Goal: Information Seeking & Learning: Find specific page/section

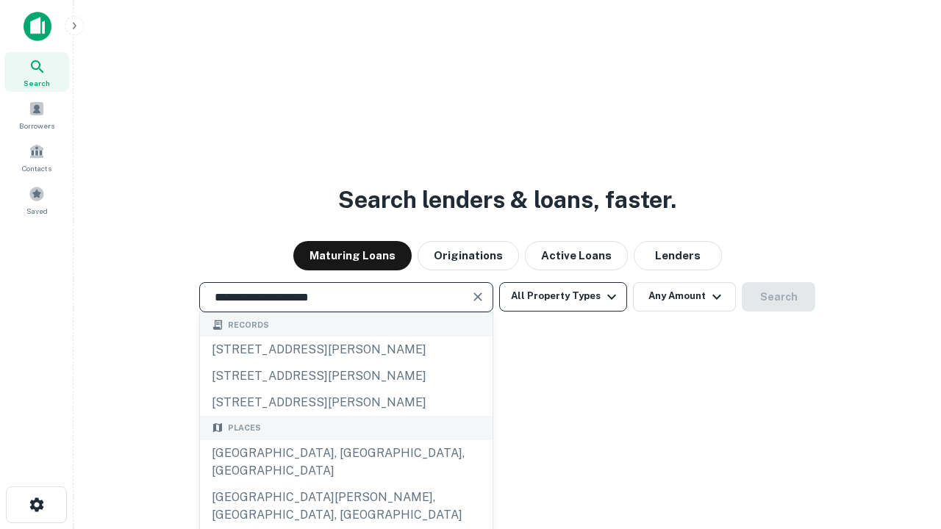
click at [345, 484] on div "[GEOGRAPHIC_DATA], [GEOGRAPHIC_DATA], [GEOGRAPHIC_DATA]" at bounding box center [346, 462] width 292 height 44
type input "**********"
click at [563, 296] on button "All Property Types" at bounding box center [563, 296] width 128 height 29
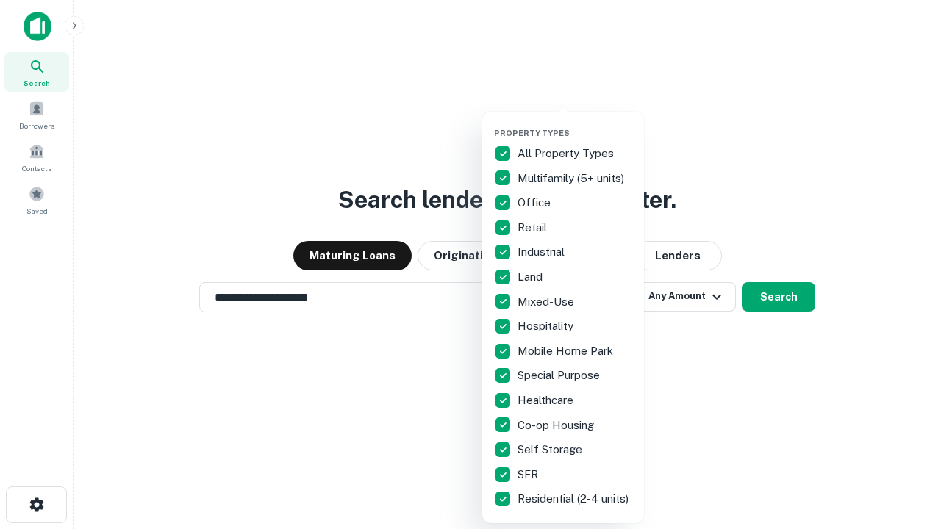
click at [575, 123] on button "button" at bounding box center [575, 123] width 162 height 1
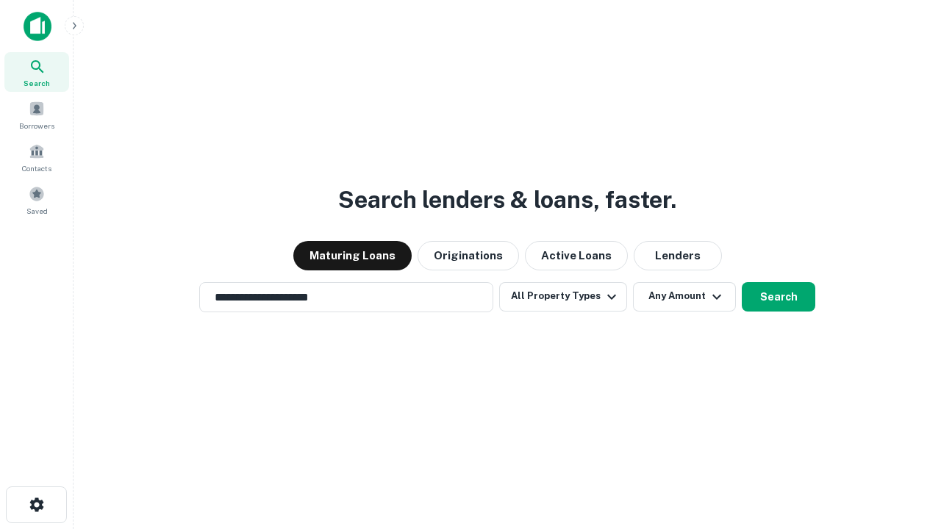
scroll to position [9, 177]
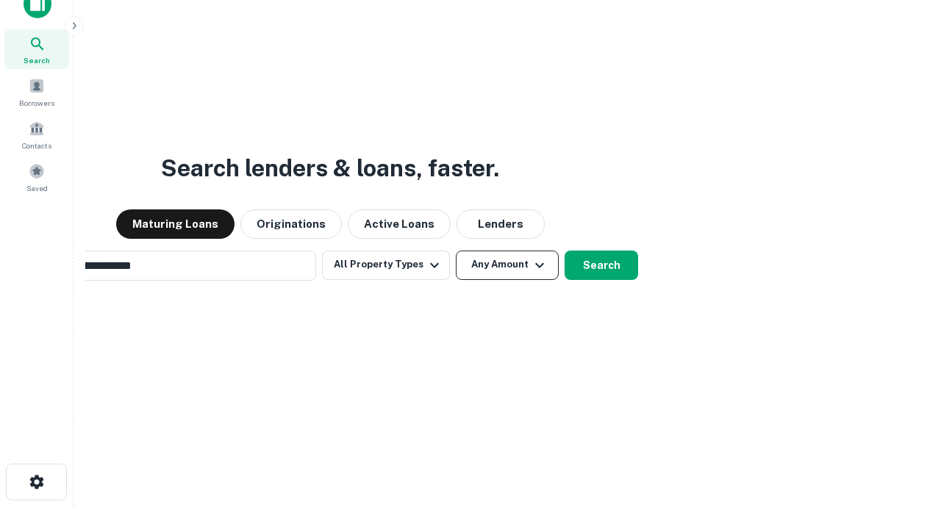
click at [456, 251] on button "Any Amount" at bounding box center [507, 265] width 103 height 29
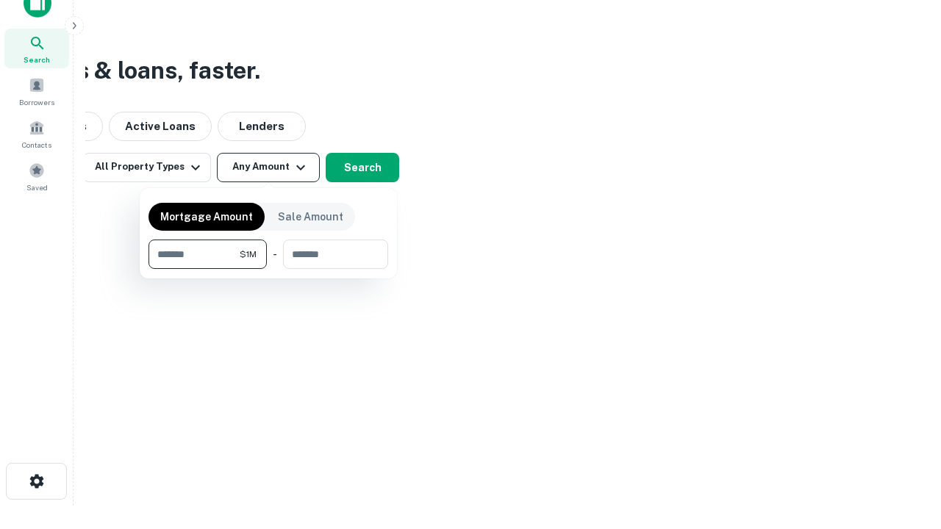
type input "*******"
click at [268, 269] on button "button" at bounding box center [268, 269] width 240 height 1
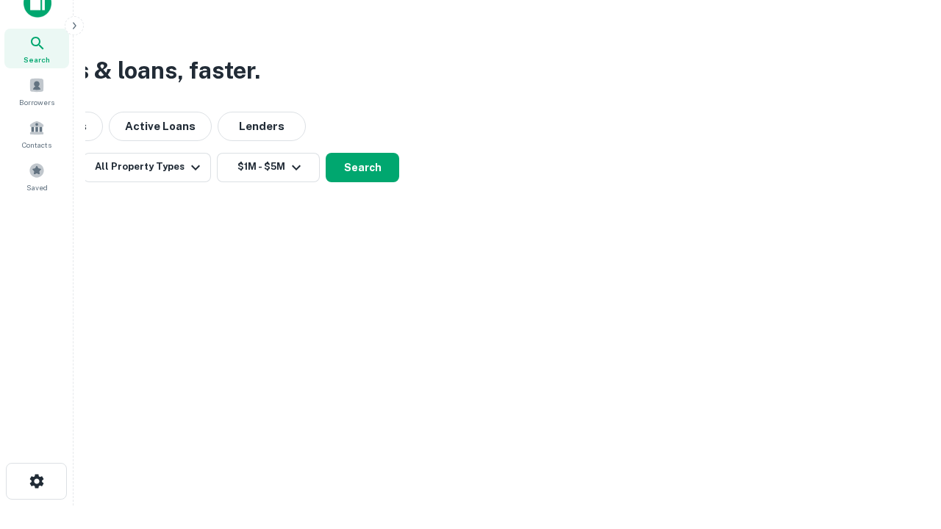
scroll to position [9, 271]
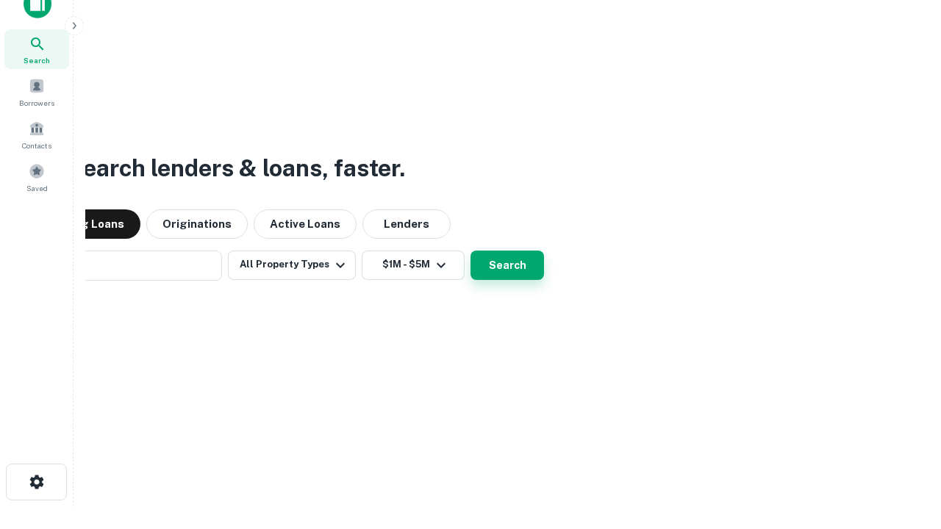
click at [470, 251] on button "Search" at bounding box center [506, 265] width 73 height 29
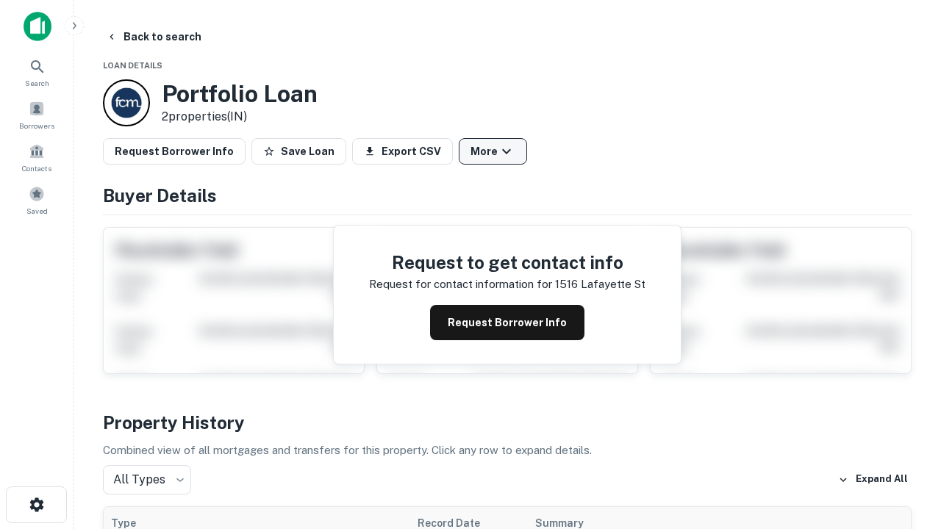
click at [492, 151] on button "More" at bounding box center [493, 151] width 68 height 26
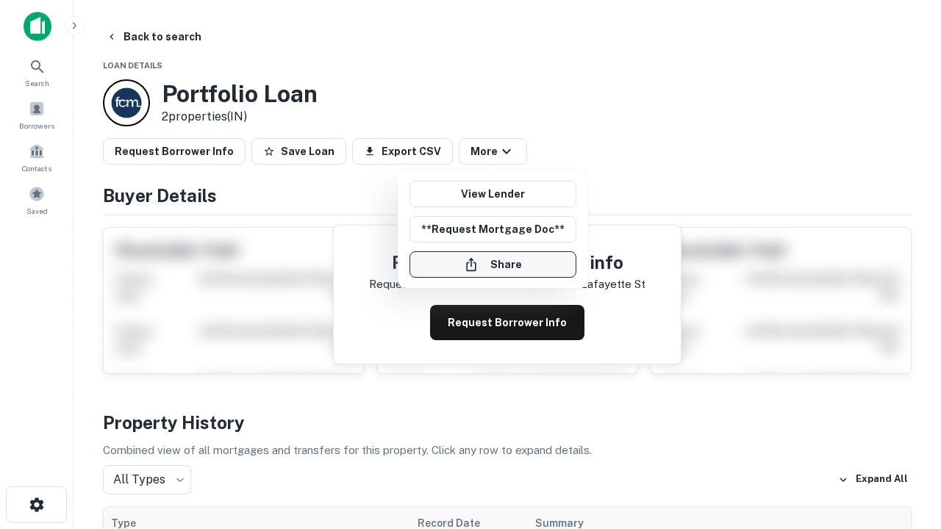
click at [492, 265] on button "Share" at bounding box center [492, 264] width 167 height 26
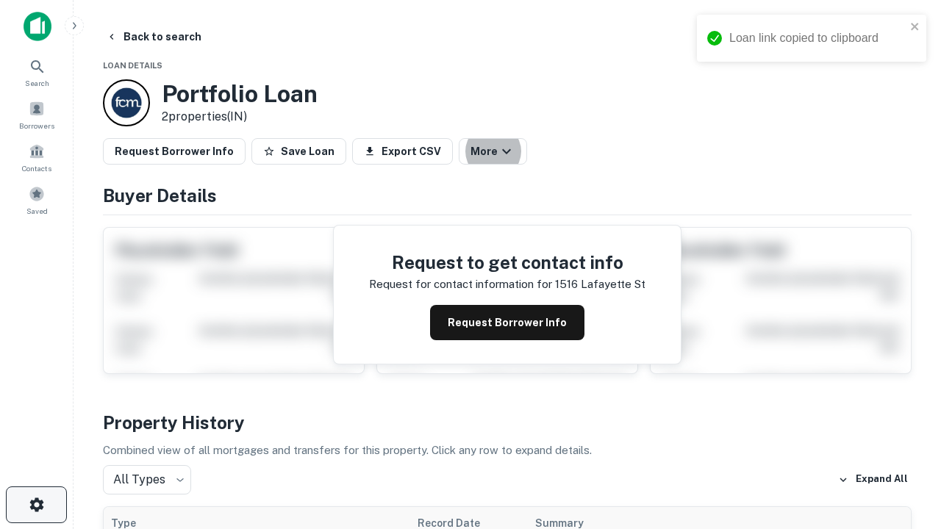
click at [36, 505] on icon "button" at bounding box center [37, 505] width 18 height 18
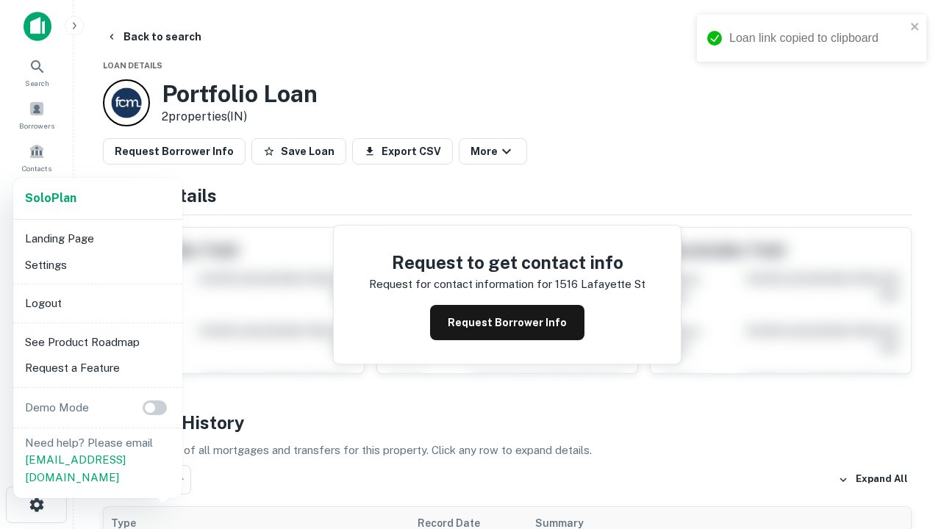
click at [97, 303] on li "Logout" at bounding box center [97, 303] width 157 height 26
